Goal: Task Accomplishment & Management: Manage account settings

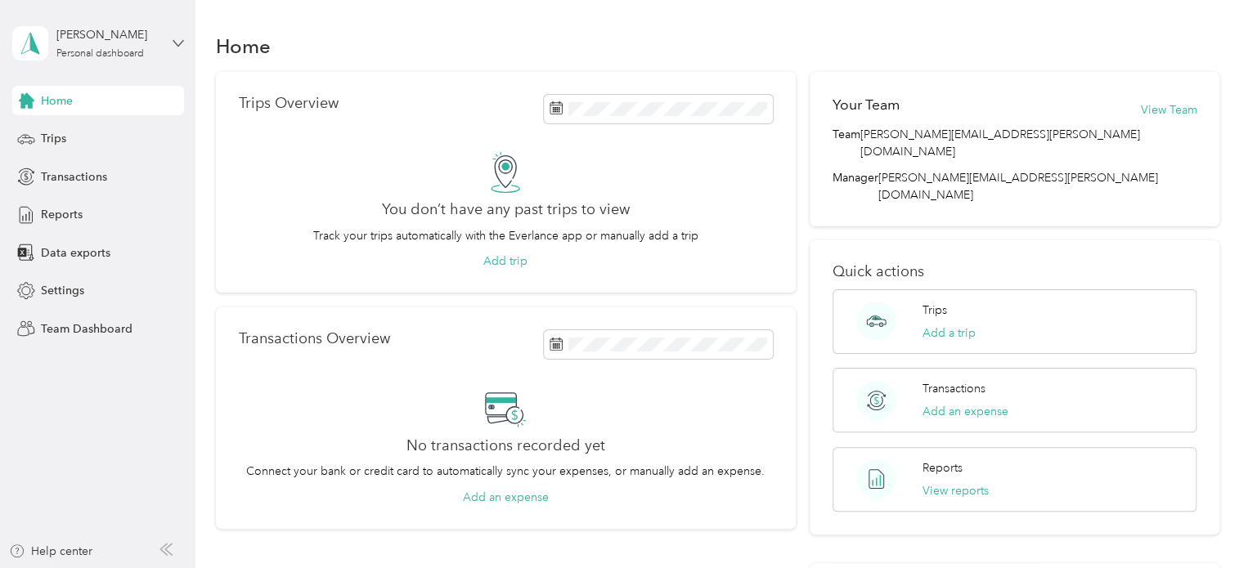
click at [178, 44] on icon at bounding box center [178, 43] width 10 height 6
click at [79, 141] on div "Team dashboard" at bounding box center [277, 134] width 506 height 29
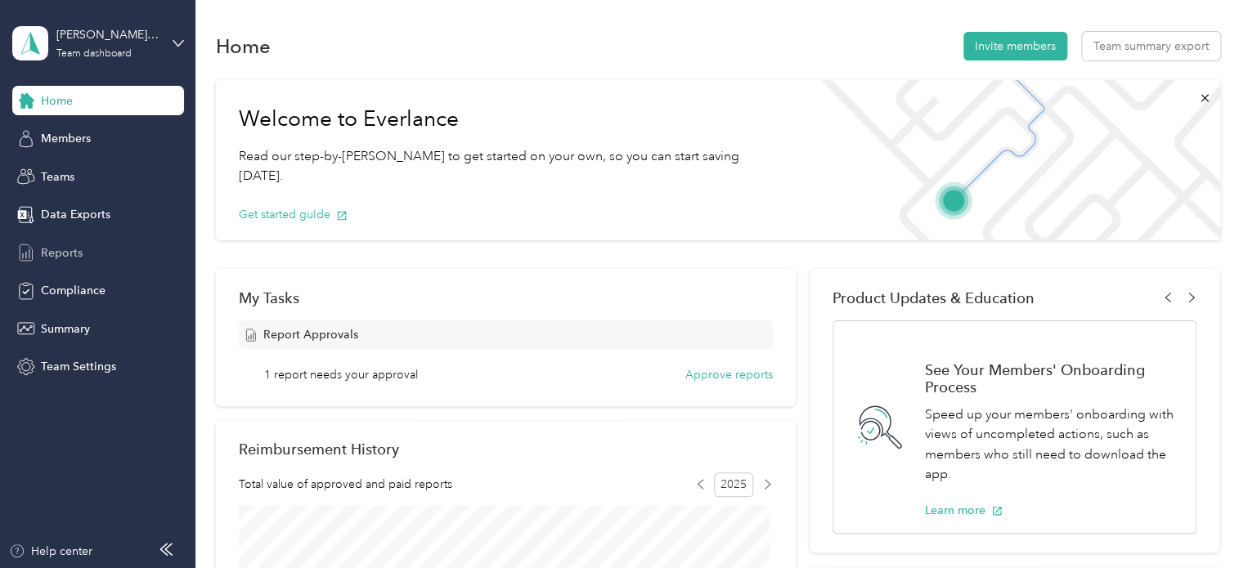
click at [41, 260] on span "Reports" at bounding box center [62, 253] width 42 height 17
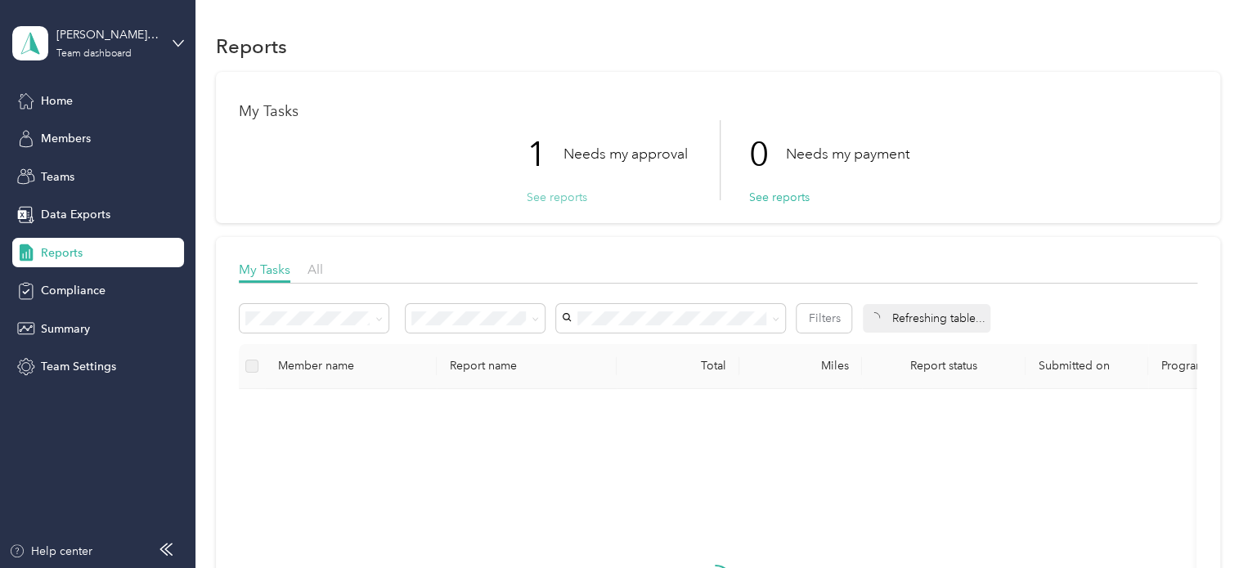
click at [548, 201] on button "See reports" at bounding box center [557, 197] width 61 height 17
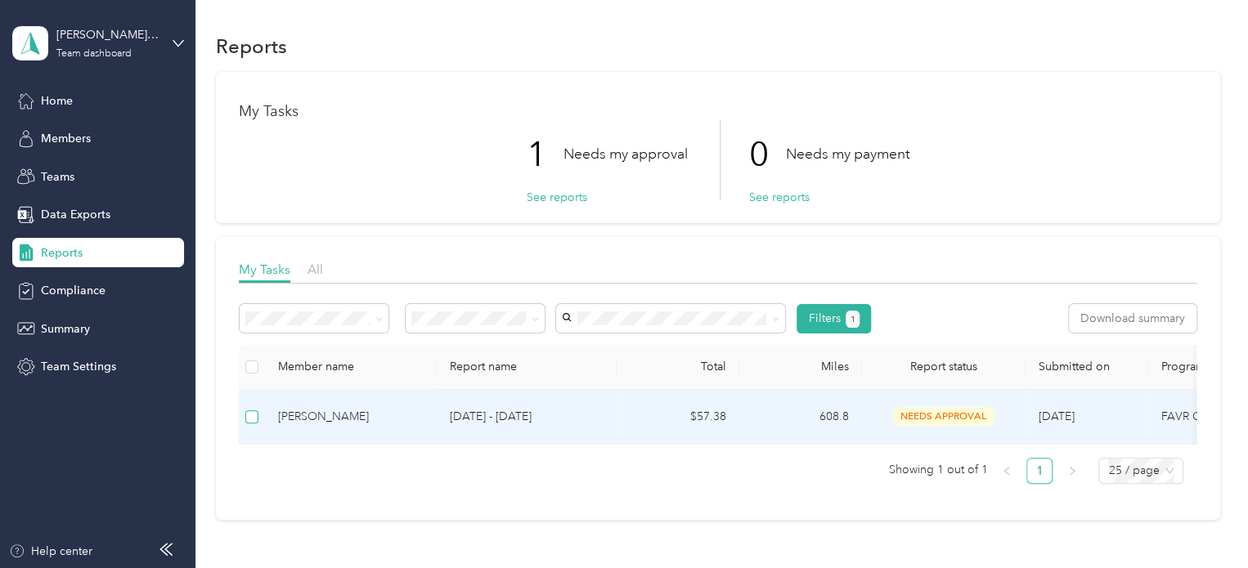
click at [249, 424] on label at bounding box center [251, 417] width 13 height 18
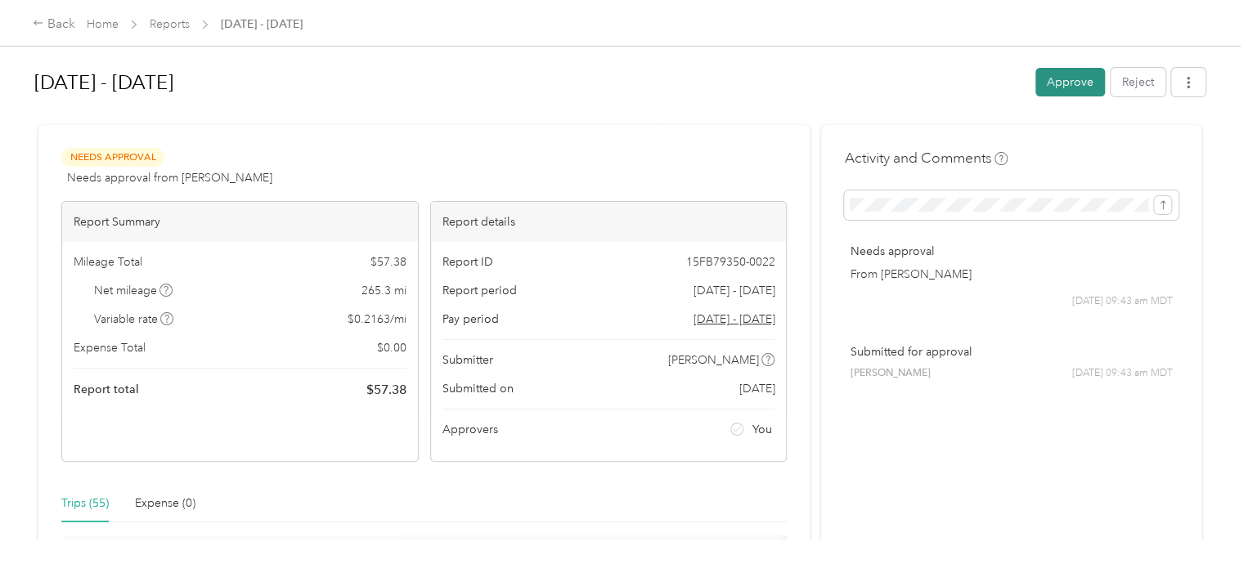
click at [1056, 72] on button "Approve" at bounding box center [1071, 82] width 70 height 29
